Goal: Task Accomplishment & Management: Manage account settings

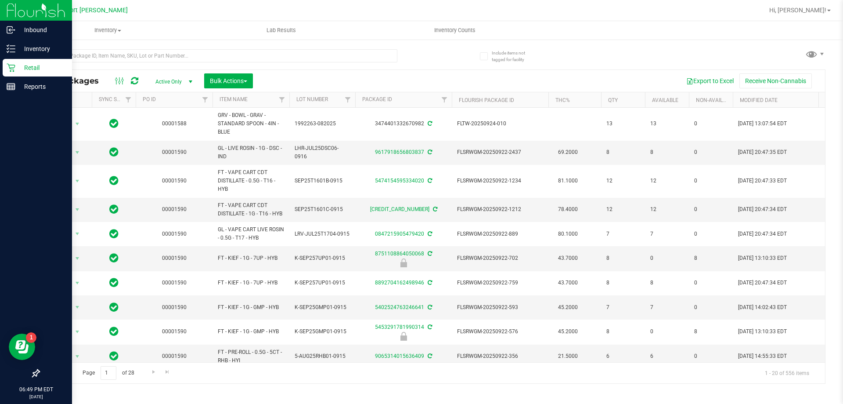
click at [22, 64] on p "Retail" at bounding box center [41, 67] width 53 height 11
click at [31, 71] on p "Retail" at bounding box center [41, 67] width 53 height 11
click at [9, 65] on icon at bounding box center [11, 67] width 9 height 9
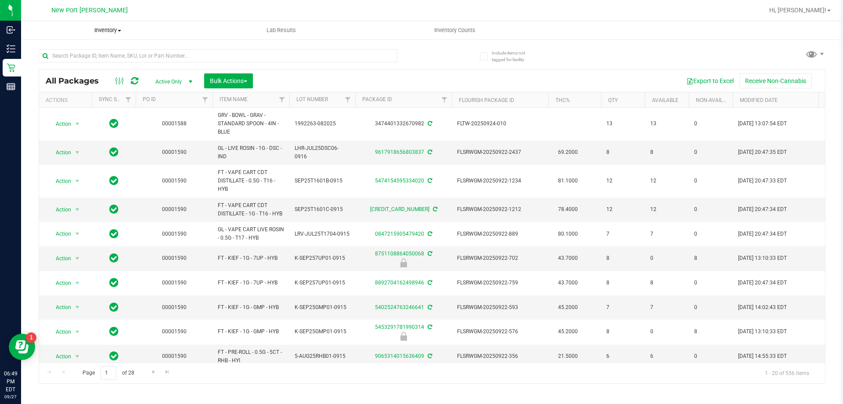
click at [113, 29] on span "Inventory" at bounding box center [108, 30] width 174 height 8
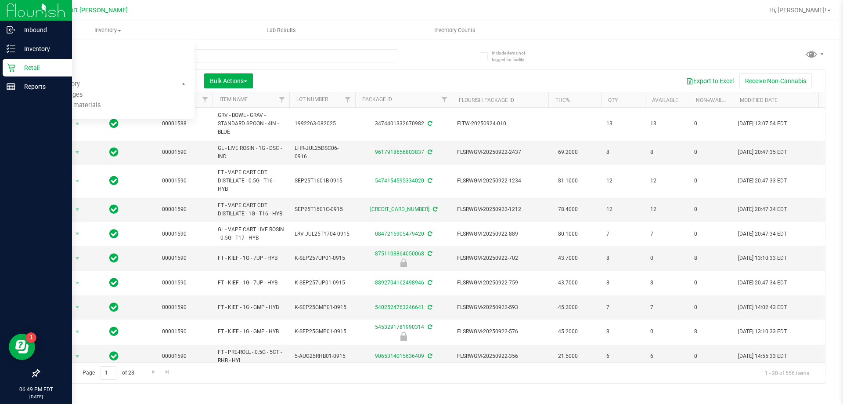
click at [24, 120] on div at bounding box center [36, 231] width 72 height 268
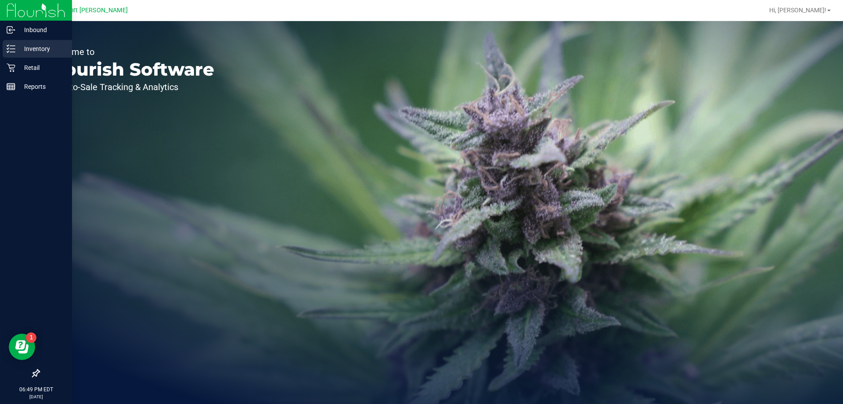
click at [19, 50] on p "Inventory" at bounding box center [41, 48] width 53 height 11
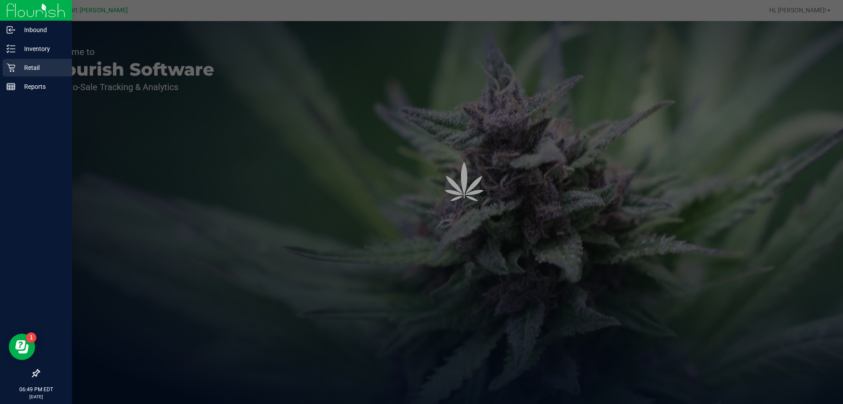
click at [24, 67] on p "Retail" at bounding box center [41, 67] width 53 height 11
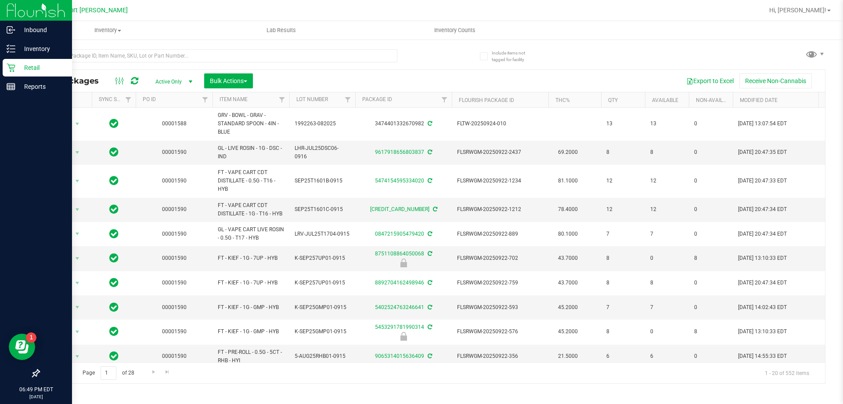
click at [14, 65] on icon at bounding box center [11, 67] width 9 height 9
click at [22, 66] on p "Retail" at bounding box center [41, 67] width 53 height 11
click at [35, 68] on p "Retail" at bounding box center [41, 67] width 53 height 11
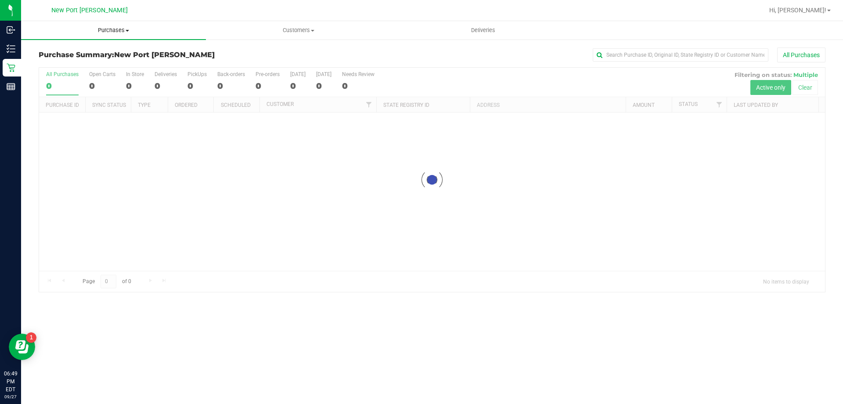
click at [125, 31] on span "Purchases" at bounding box center [113, 30] width 185 height 8
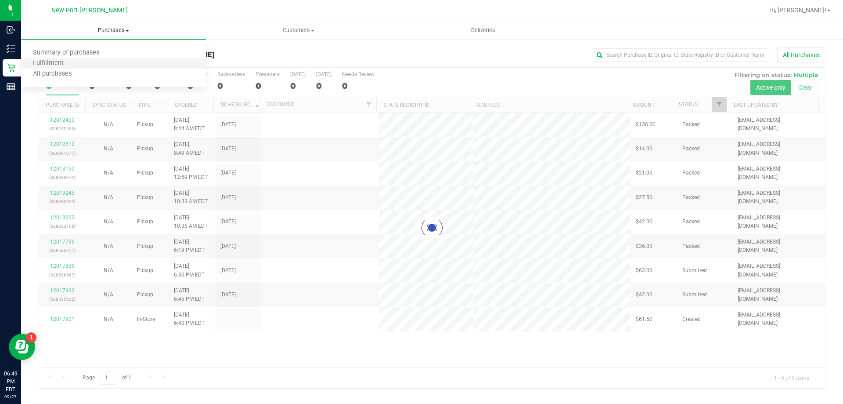
click at [87, 64] on li "Fulfillment" at bounding box center [113, 63] width 185 height 11
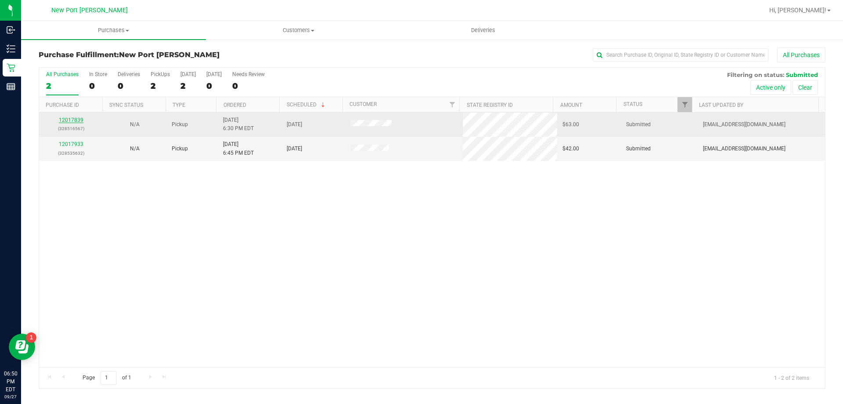
click at [71, 118] on link "12017839" at bounding box center [71, 120] width 25 height 6
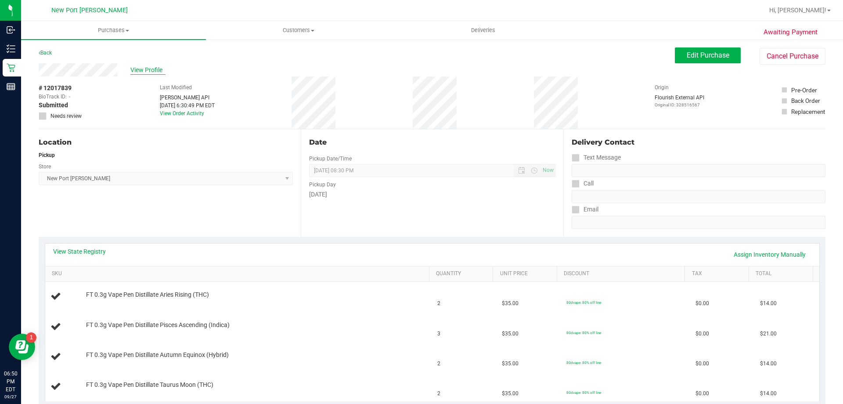
click at [147, 68] on span "View Profile" at bounding box center [147, 69] width 35 height 9
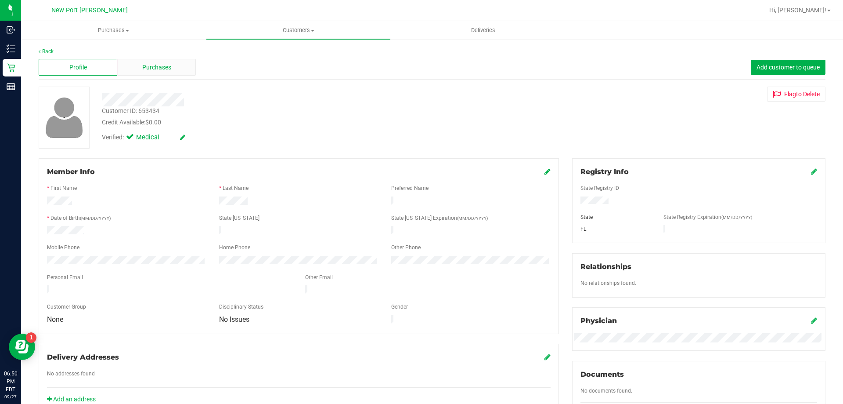
click at [130, 63] on div "Purchases" at bounding box center [156, 67] width 79 height 17
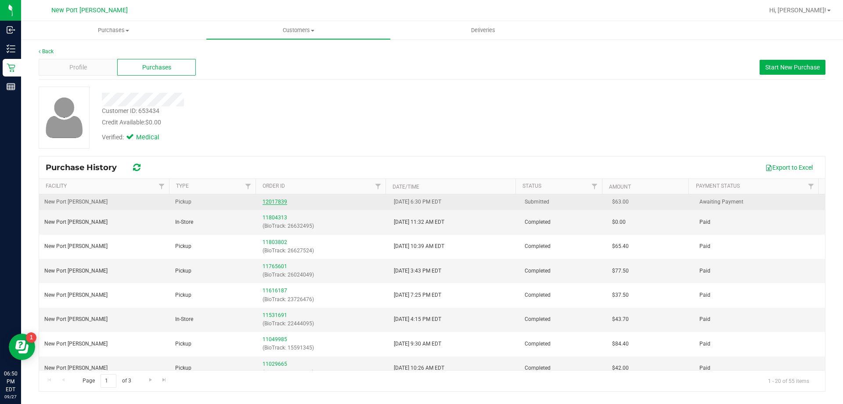
click at [267, 199] on link "12017839" at bounding box center [275, 202] width 25 height 6
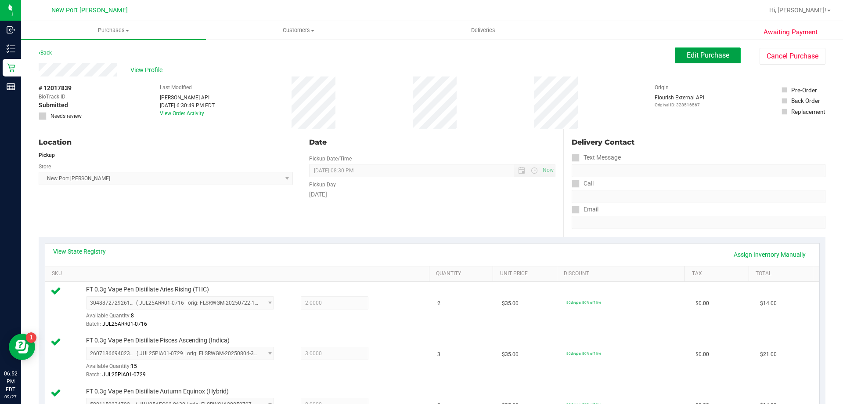
click at [702, 58] on span "Edit Purchase" at bounding box center [708, 55] width 43 height 8
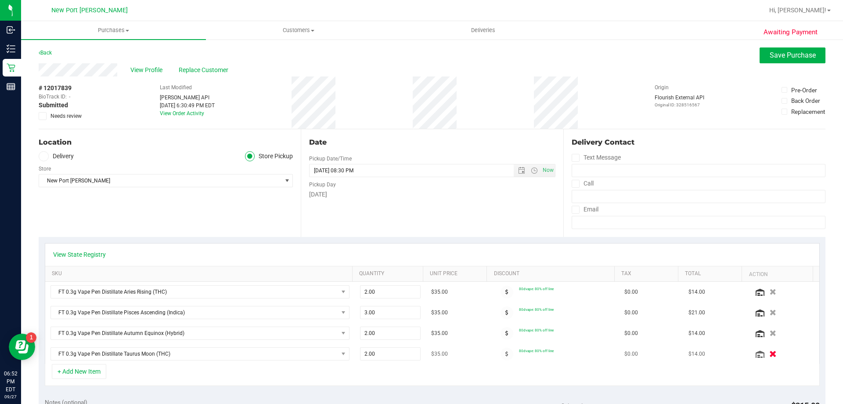
click at [770, 355] on icon "button" at bounding box center [773, 354] width 7 height 7
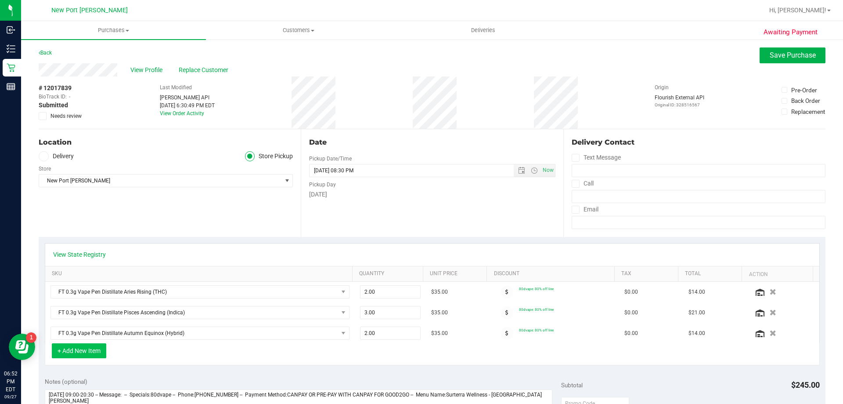
click at [78, 353] on button "+ Add New Item" at bounding box center [79, 350] width 54 height 15
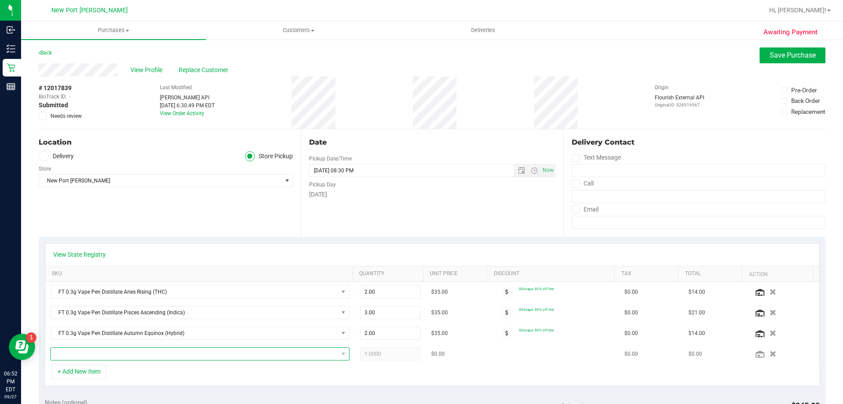
click at [80, 351] on span "NO DATA FOUND" at bounding box center [194, 353] width 287 height 12
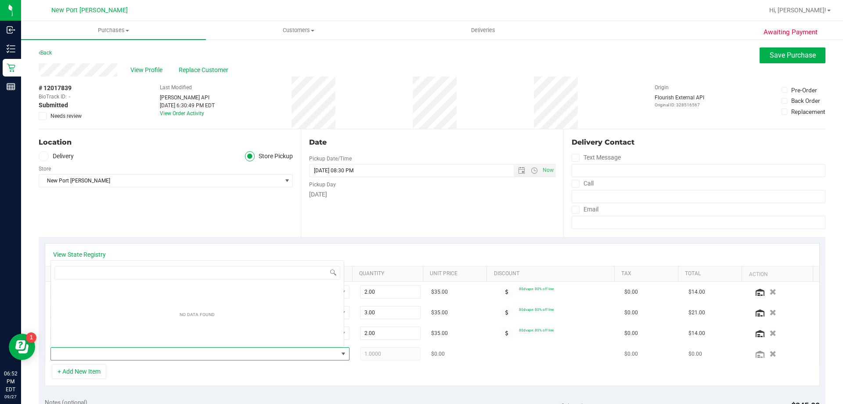
scroll to position [13, 291]
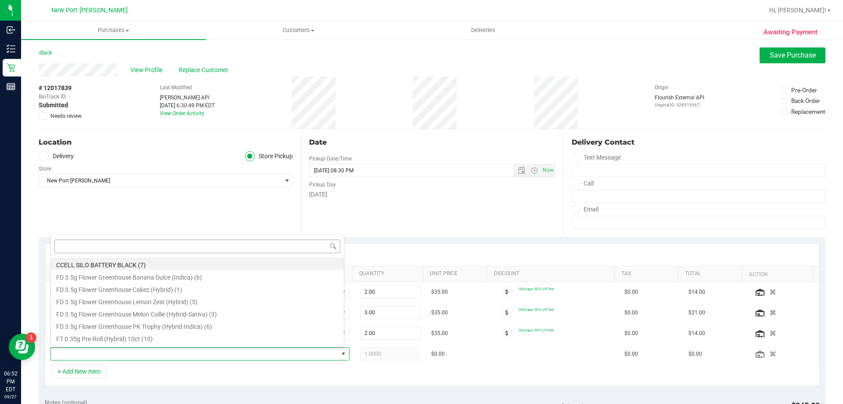
click at [84, 246] on input at bounding box center [197, 246] width 286 height 14
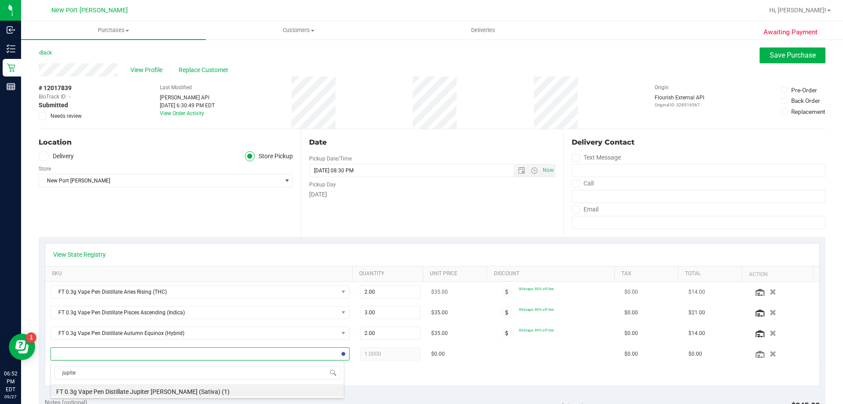
type input "jupiter"
click at [123, 390] on li "FT 0.3g Vape Pen Distillate Jupiter Leo (Sativa) (1)" at bounding box center [197, 390] width 293 height 12
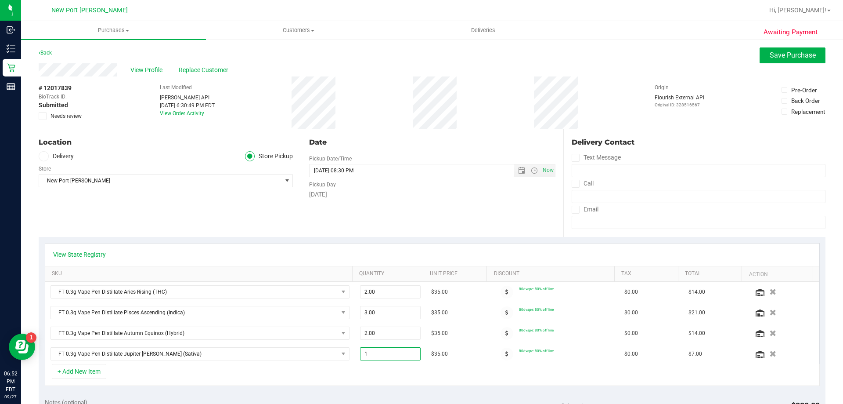
click at [374, 355] on span "1.00 1" at bounding box center [390, 353] width 61 height 13
type input "2"
type input "2.00"
click at [467, 246] on div "View State Registry" at bounding box center [432, 254] width 774 height 22
click at [797, 53] on span "Save Purchase" at bounding box center [793, 55] width 46 height 8
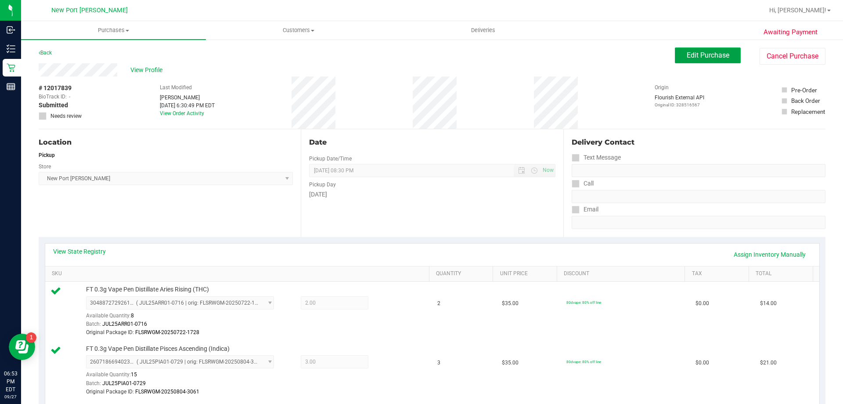
click at [679, 50] on button "Edit Purchase" at bounding box center [708, 55] width 66 height 16
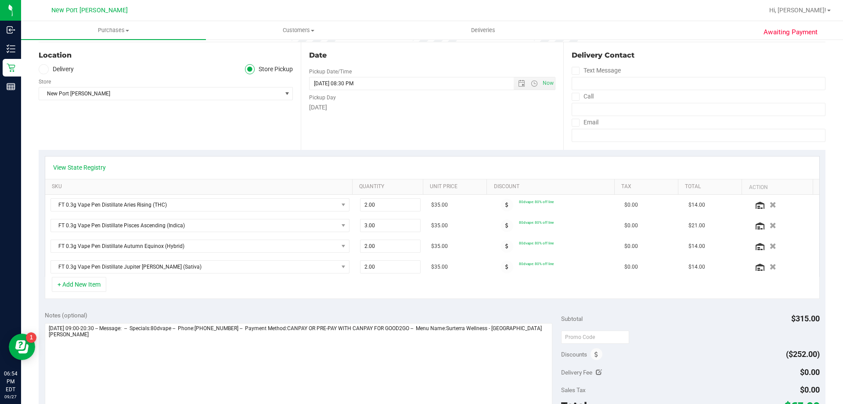
scroll to position [88, 0]
click at [766, 266] on button "button" at bounding box center [773, 265] width 15 height 9
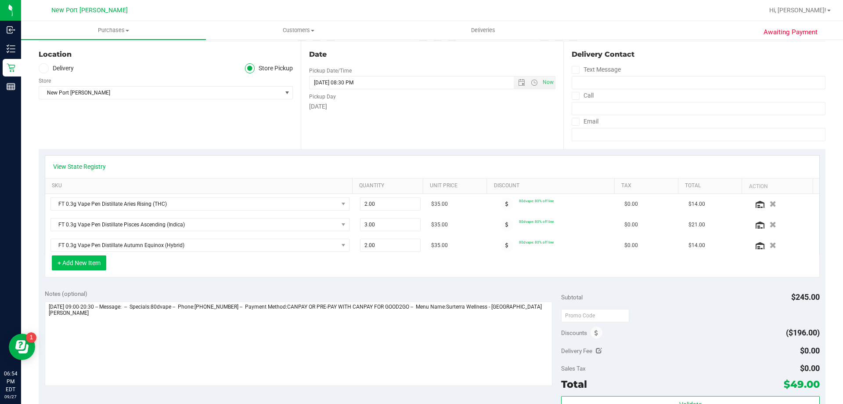
click at [88, 265] on button "+ Add New Item" at bounding box center [79, 262] width 54 height 15
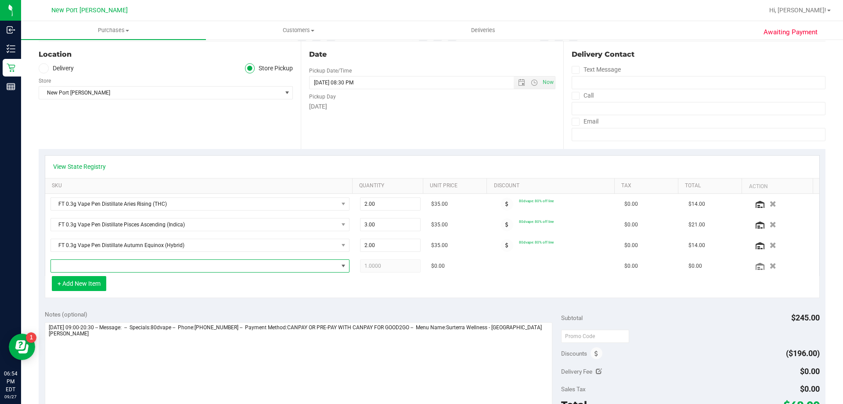
click at [88, 265] on span "NO DATA FOUND" at bounding box center [194, 266] width 287 height 12
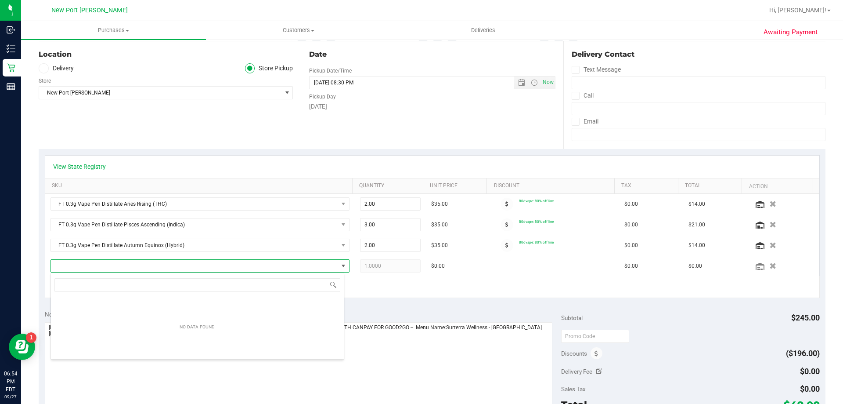
scroll to position [13, 291]
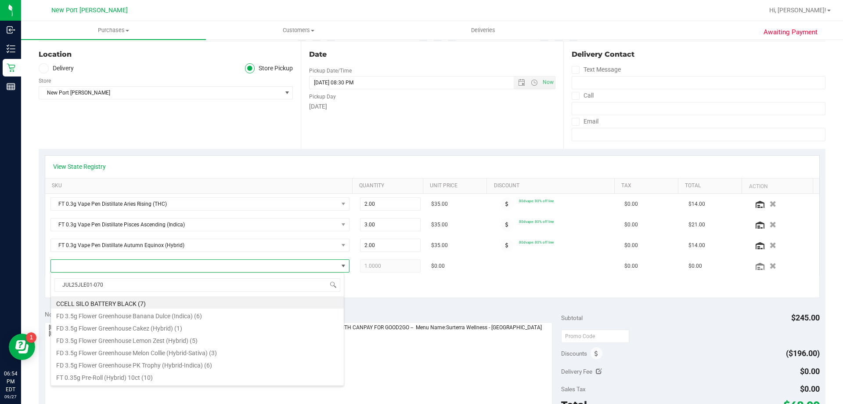
type input "JUL25JLE01-0708"
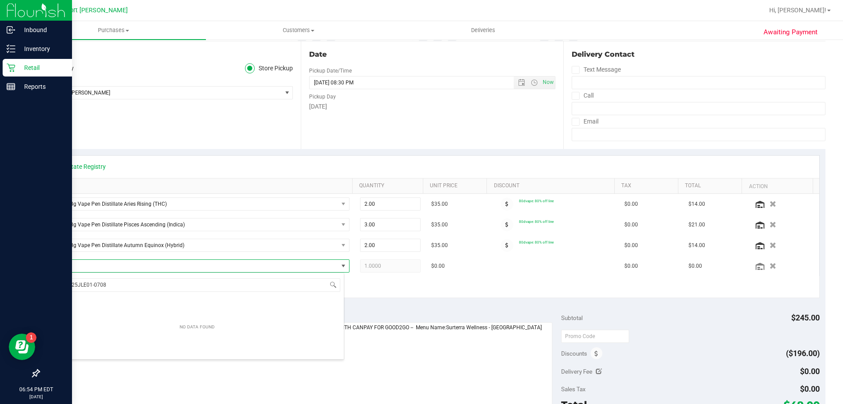
drag, startPoint x: 235, startPoint y: 282, endPoint x: 3, endPoint y: 282, distance: 231.9
click at [0, 284] on body "Inbound Inventory Retail Reports 06:54 PM EDT 09/27/2025 09/27 New Port Richey …" at bounding box center [421, 202] width 843 height 404
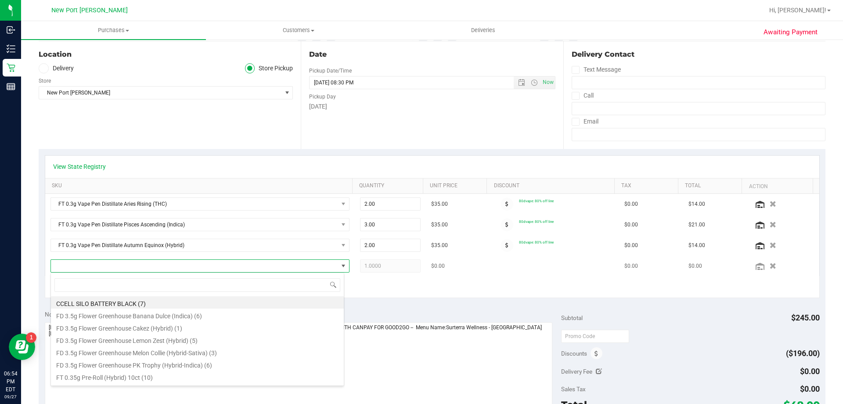
click at [184, 260] on span at bounding box center [194, 266] width 287 height 12
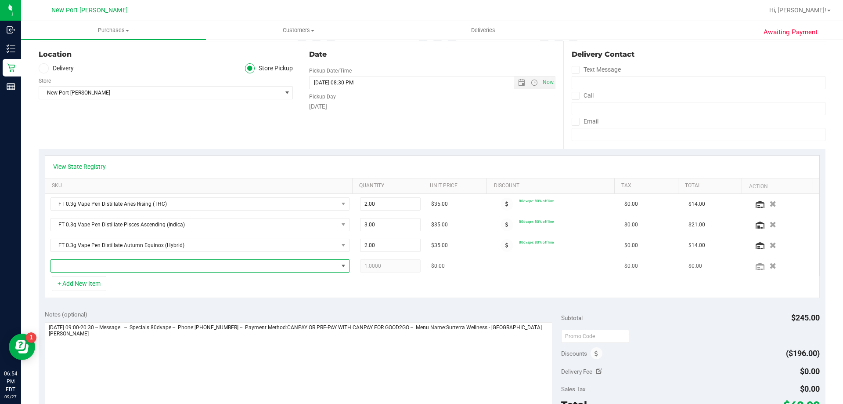
click at [185, 266] on span "NO DATA FOUND" at bounding box center [194, 266] width 287 height 12
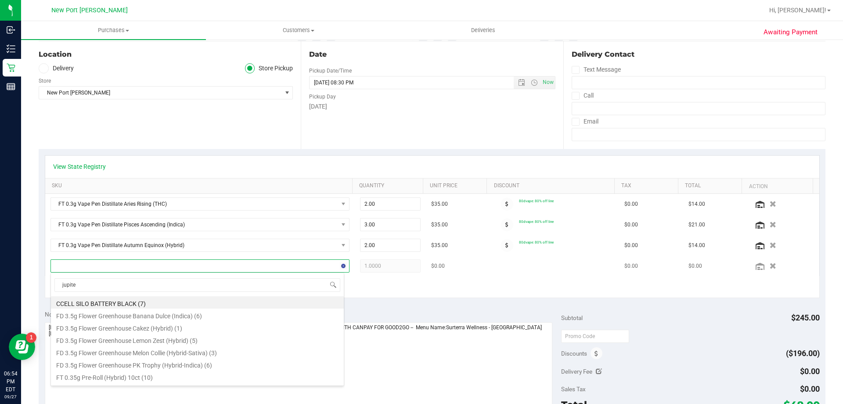
type input "jupiter"
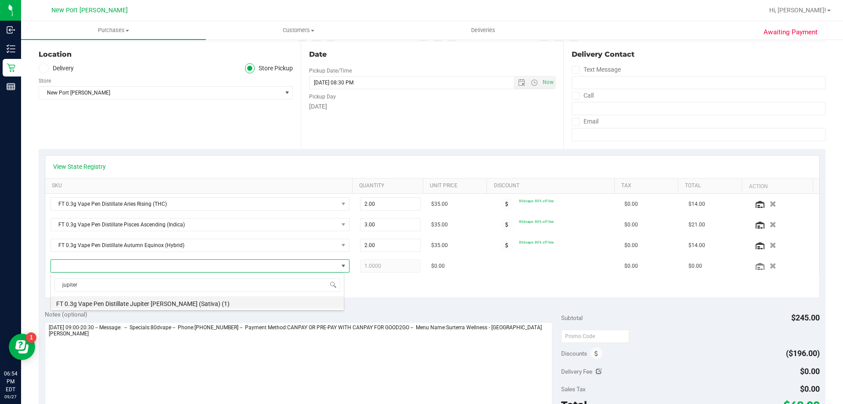
click at [130, 305] on li "FT 0.3g Vape Pen Distillate Jupiter Leo (Sativa) (1)" at bounding box center [197, 302] width 293 height 12
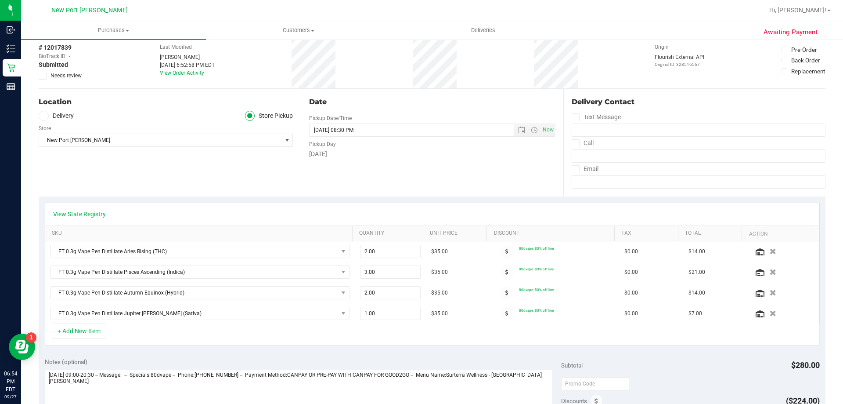
scroll to position [0, 0]
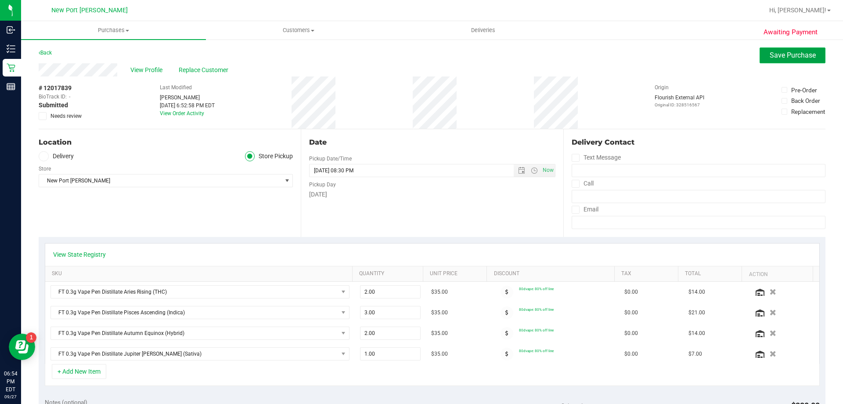
click at [779, 57] on span "Save Purchase" at bounding box center [793, 55] width 46 height 8
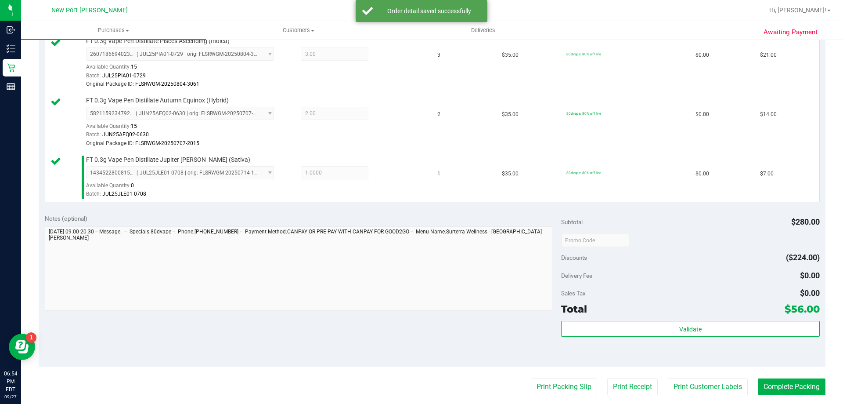
scroll to position [395, 0]
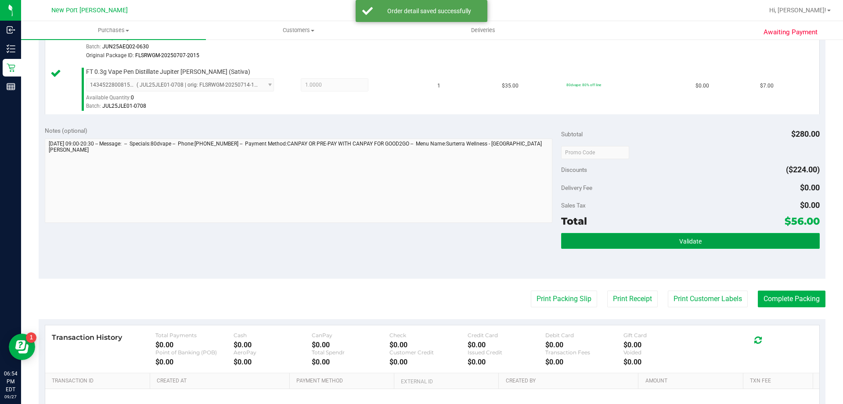
click at [717, 237] on button "Validate" at bounding box center [690, 241] width 258 height 16
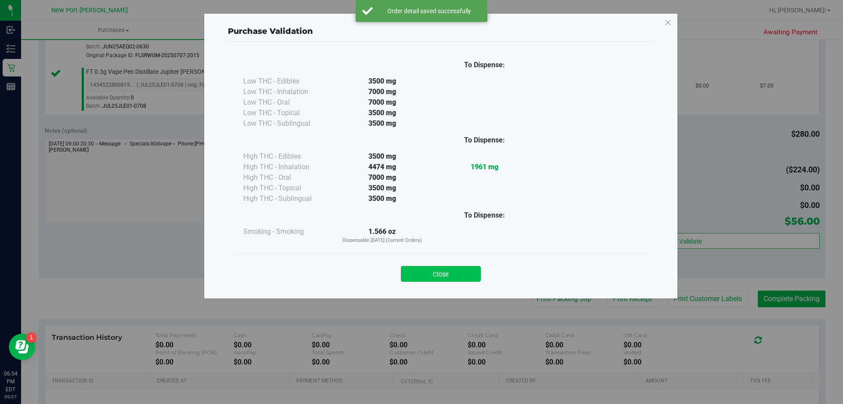
click at [470, 276] on button "Close" at bounding box center [441, 274] width 80 height 16
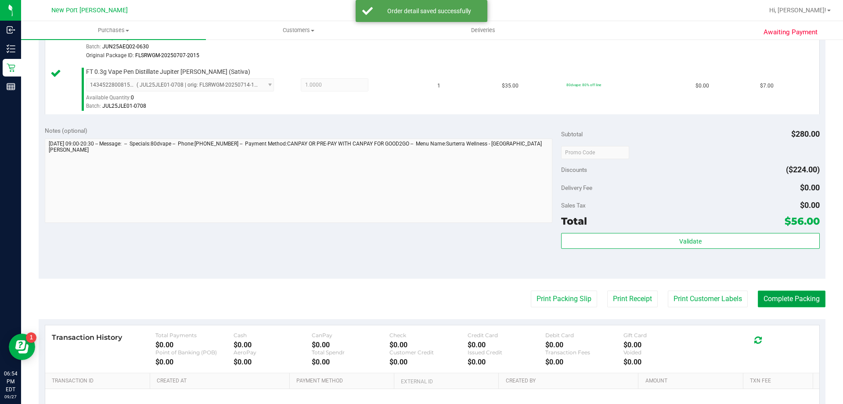
click at [782, 297] on button "Complete Packing" at bounding box center [792, 298] width 68 height 17
